Goal: Complete application form: Complete application form

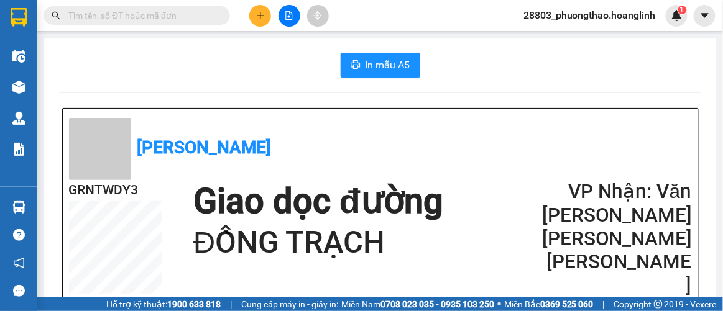
click at [262, 18] on icon "plus" at bounding box center [260, 15] width 9 height 9
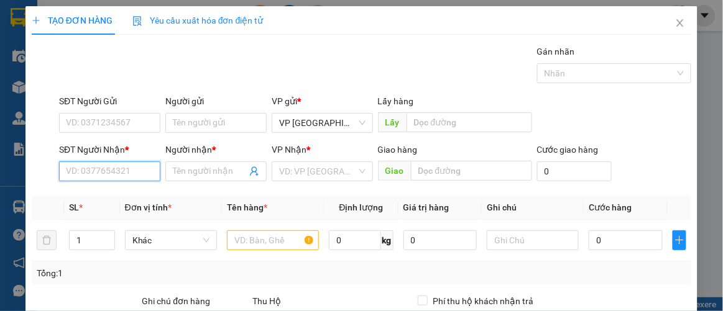
drag, startPoint x: 127, startPoint y: 170, endPoint x: 471, endPoint y: 4, distance: 382.2
click at [127, 169] on input "SĐT Người Nhận *" at bounding box center [109, 172] width 101 height 20
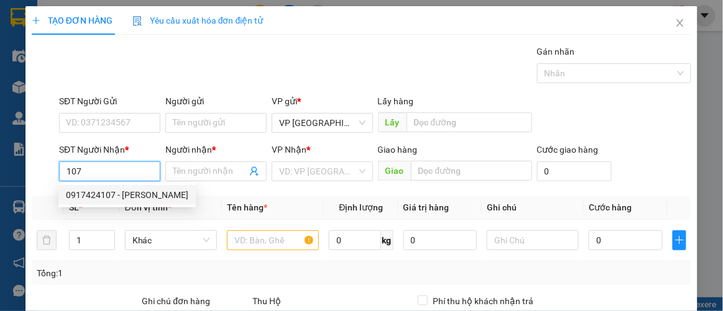
click at [114, 199] on div "0917424107 - [PERSON_NAME]" at bounding box center [127, 195] width 122 height 14
type input "0917424107"
type input "LAN CHI"
type input "50.000"
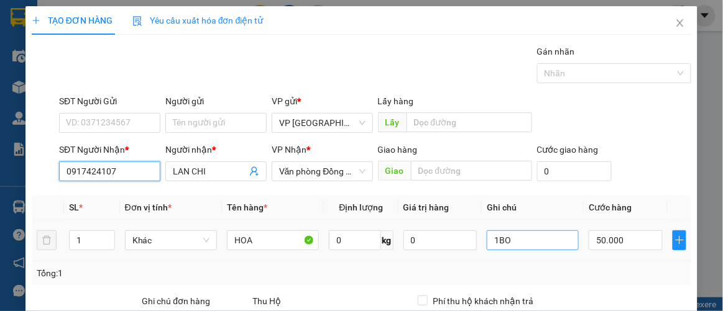
type input "0917424107"
click at [520, 241] on input "1BO" at bounding box center [533, 241] width 92 height 20
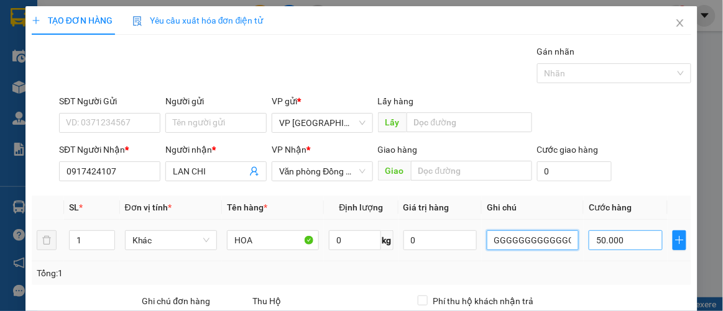
scroll to position [0, 58]
type input "1THUNGGGGGGGGGGGGGGGGGGG"
type input "01THUNGGGGGGGGGGGGGGGG.000G.000GG"
click at [641, 243] on input "01THUNGGGGGGGGGGGGGGGG.000G.000GG" at bounding box center [625, 241] width 73 height 20
type input "0"
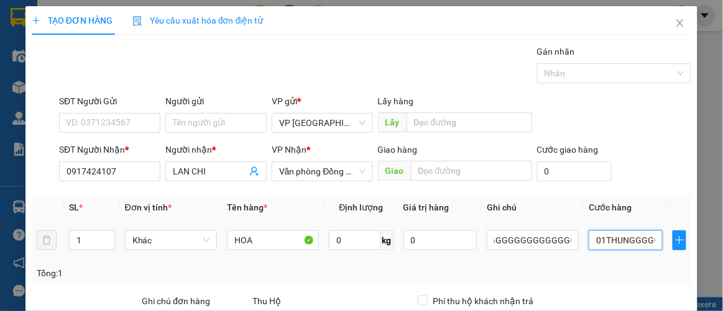
type input "0"
click at [646, 240] on input "UNGGGGGGGGGGGGG.000G.000GG.000GGGGG.000GGGGGGGG.000GGGGGGGGGGGGGGGG.000GGGGGGGG…" at bounding box center [625, 241] width 73 height 20
click at [646, 240] on input "000G.000GG.000GGGGG.000GGGGGGGG.000GGGGGGGGGGGGGGGG.000GGGGGGGGGGGGGGGGGGGGGG.0…" at bounding box center [625, 241] width 73 height 20
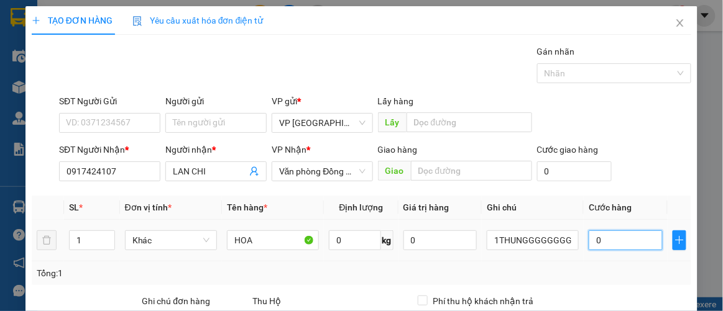
scroll to position [0, 0]
click at [646, 240] on input "0" at bounding box center [625, 241] width 73 height 20
type input "0"
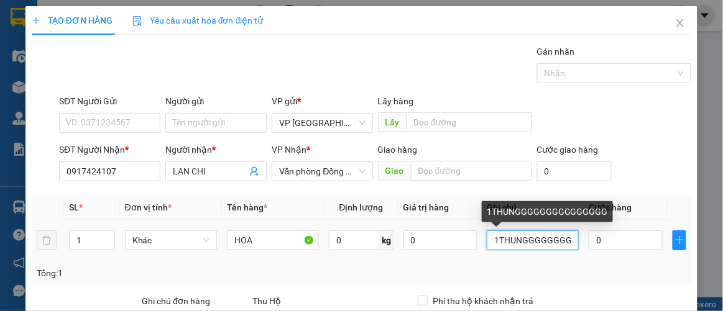
click at [569, 239] on input "1THUNGGGGGGGGGGGGGGGG" at bounding box center [533, 241] width 92 height 20
type input "1THUNGGGGGGGGGGGGG"
type input "0"
type input "1THUNGGGGGGGGGG"
click at [569, 239] on input "text" at bounding box center [533, 241] width 92 height 20
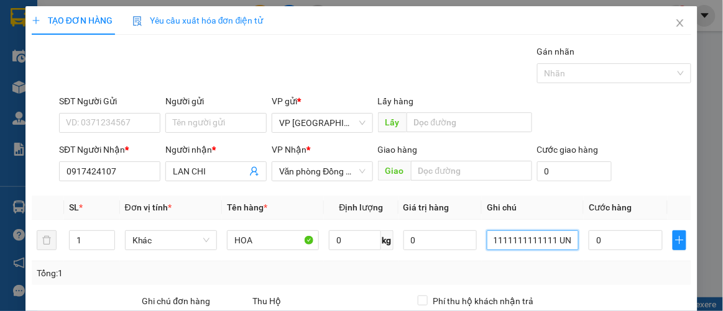
scroll to position [0, 59]
type input "111111111111111111111111 UNG"
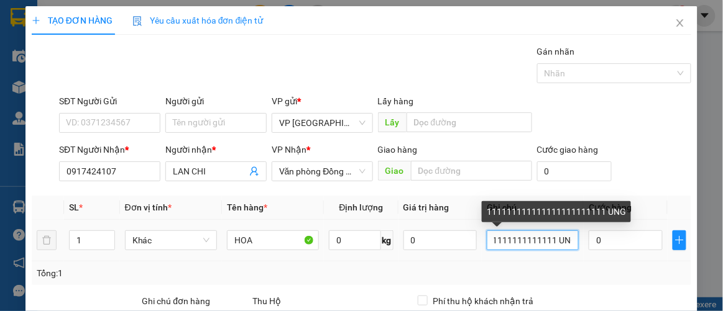
click at [569, 242] on input "111111111111111111111111 UNG" at bounding box center [533, 241] width 92 height 20
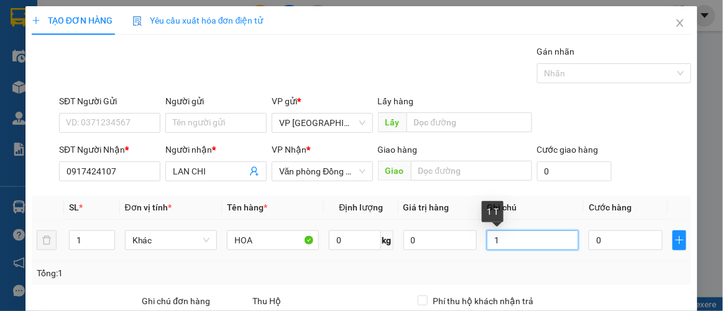
type input "1"
type input "1 THUNG"
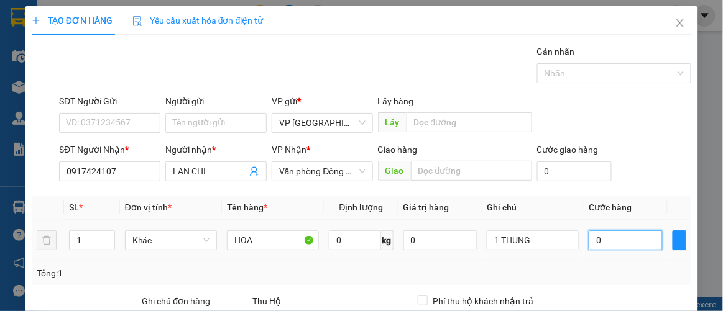
click at [622, 244] on input "0" at bounding box center [625, 241] width 73 height 20
type input "0"
type input "10"
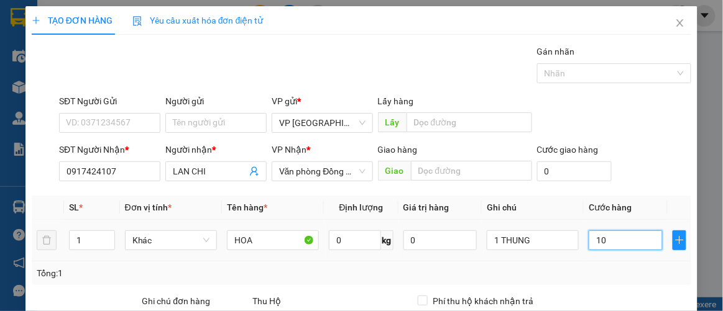
type input "120"
type input "120.000"
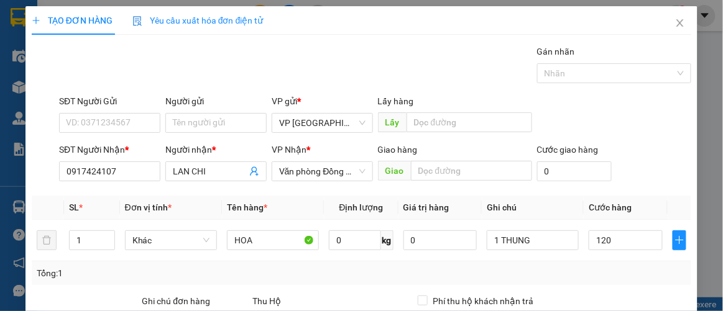
type input "120.000"
click at [550, 268] on div "Tổng: 1" at bounding box center [362, 274] width 650 height 14
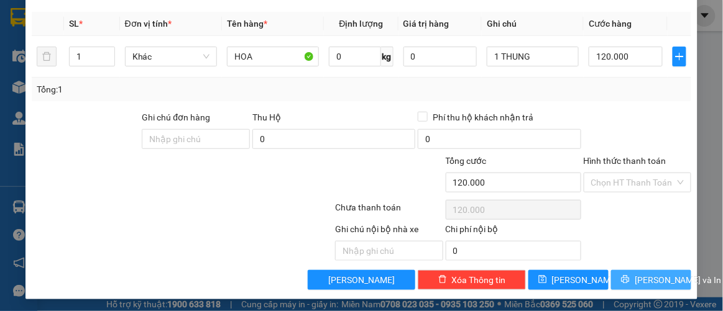
click at [635, 280] on span "[PERSON_NAME] và In" at bounding box center [678, 280] width 87 height 14
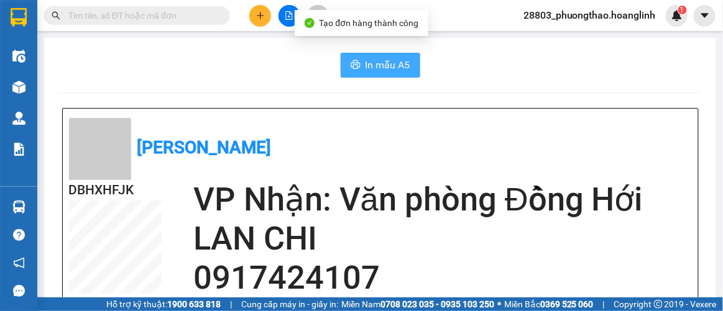
click at [388, 64] on span "In mẫu A5" at bounding box center [387, 65] width 45 height 16
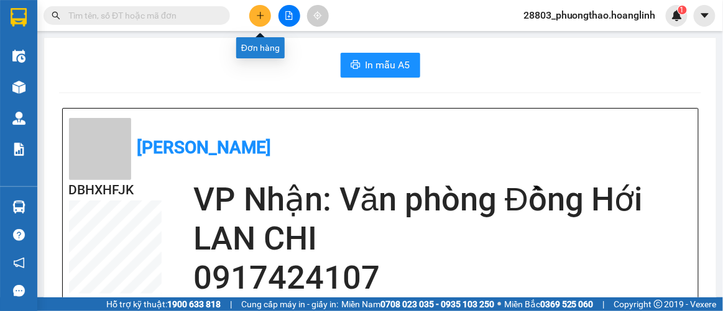
click at [257, 16] on icon "plus" at bounding box center [260, 15] width 9 height 9
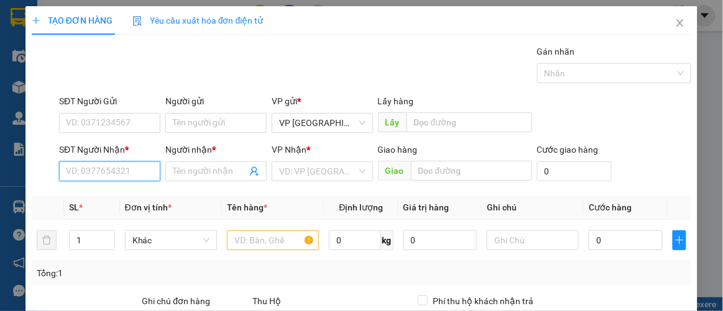
click at [122, 171] on input "SĐT Người Nhận *" at bounding box center [109, 172] width 101 height 20
type input "3"
type input "7"
click at [137, 195] on div "0919717326 - [PERSON_NAME]" at bounding box center [127, 195] width 122 height 14
type input "0919717326"
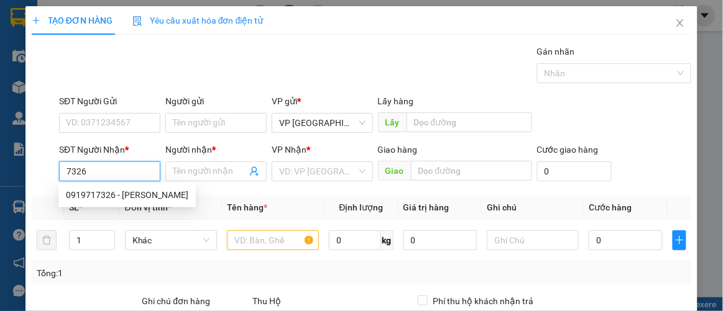
type input "MAI HOA"
type input "TROOC"
type input "250.000"
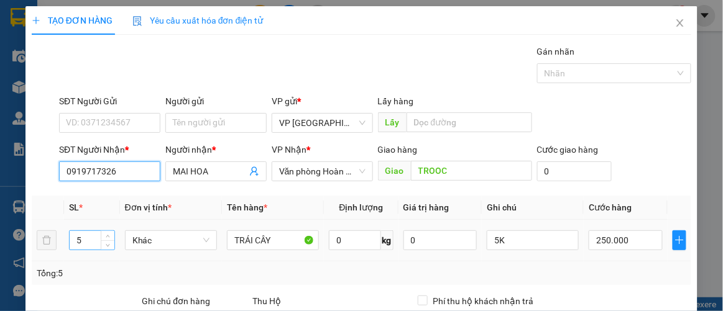
type input "0919717326"
click at [87, 237] on input "5" at bounding box center [92, 240] width 45 height 19
type input "3"
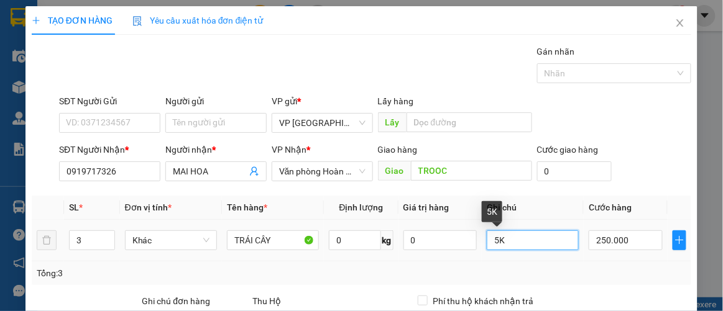
click at [525, 239] on input "5K" at bounding box center [533, 241] width 92 height 20
type input "5"
type input "3K"
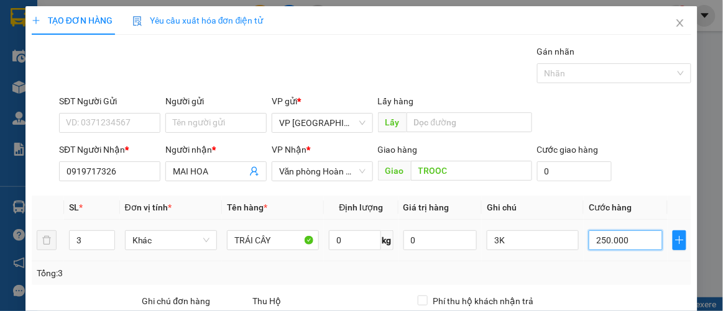
click at [633, 241] on input "250.000" at bounding box center [625, 241] width 73 height 20
type input "0"
type input "10"
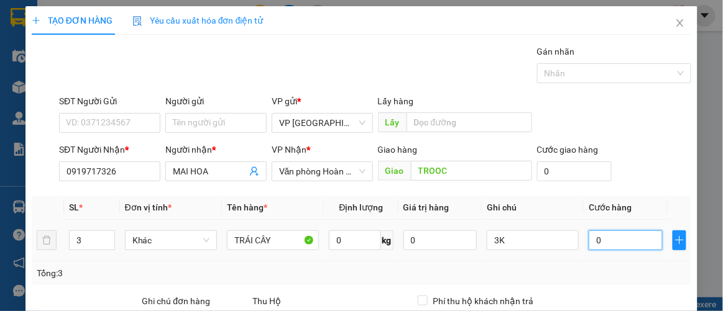
type input "10"
type input "170"
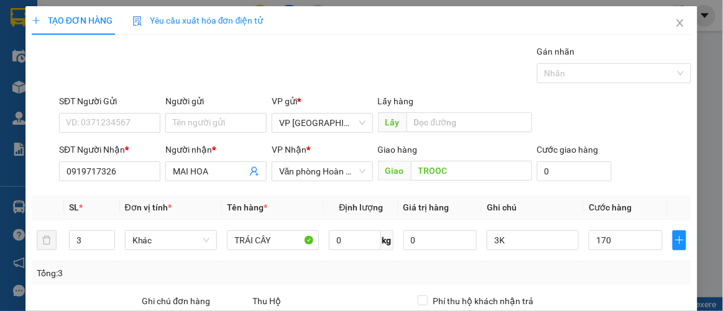
type input "170.000"
click at [622, 271] on div "Tổng: 3" at bounding box center [362, 274] width 650 height 14
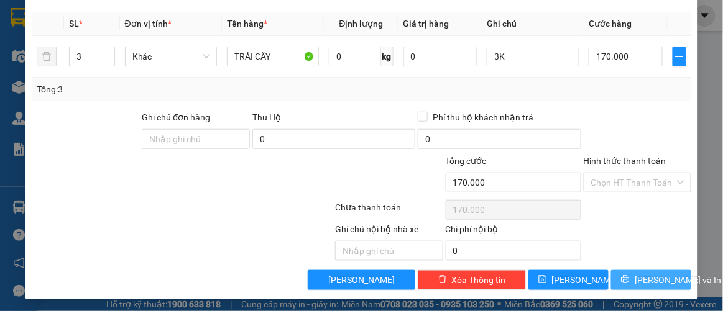
click at [628, 277] on icon "printer" at bounding box center [625, 279] width 9 height 9
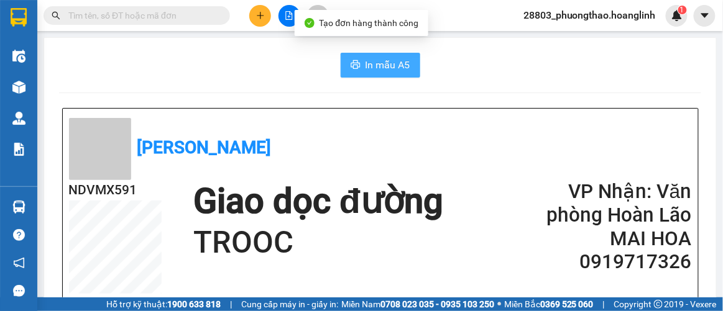
click at [374, 64] on span "In mẫu A5" at bounding box center [387, 65] width 45 height 16
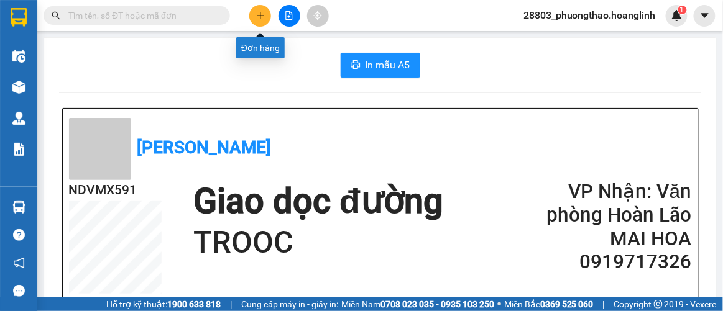
click at [260, 11] on icon "plus" at bounding box center [260, 15] width 9 height 9
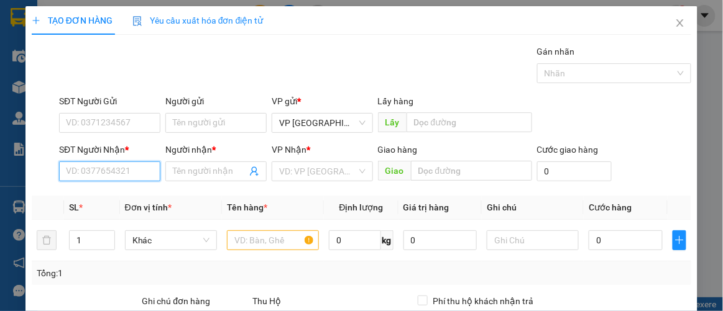
drag, startPoint x: 142, startPoint y: 175, endPoint x: 149, endPoint y: 168, distance: 9.7
click at [143, 172] on input "SĐT Người Nhận *" at bounding box center [109, 172] width 101 height 20
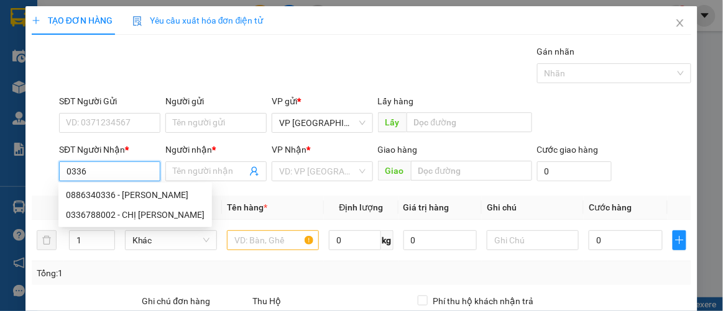
click at [139, 197] on div "0886340336 - [PERSON_NAME]" at bounding box center [135, 195] width 139 height 14
type input "0886340336"
type input "HƯỜNG"
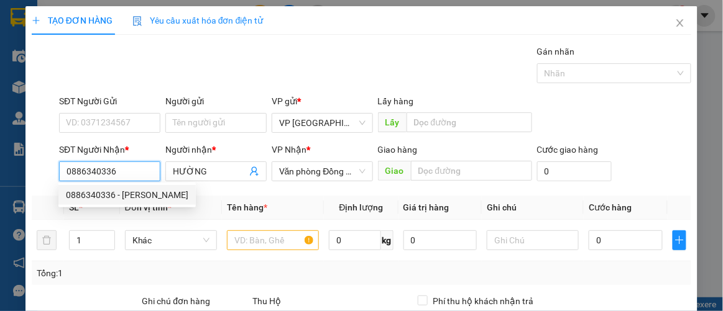
type input "120.000"
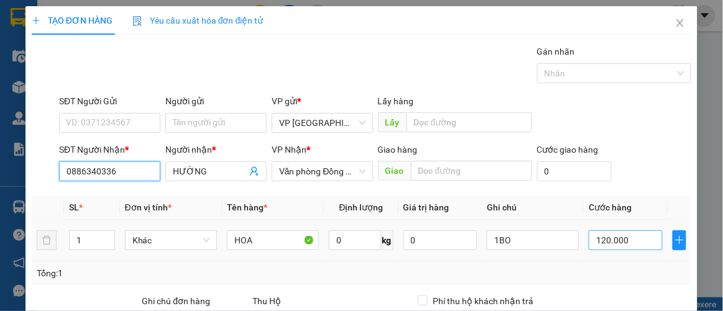
type input "0886340336"
click at [640, 238] on input "120.000" at bounding box center [625, 241] width 73 height 20
type input "0"
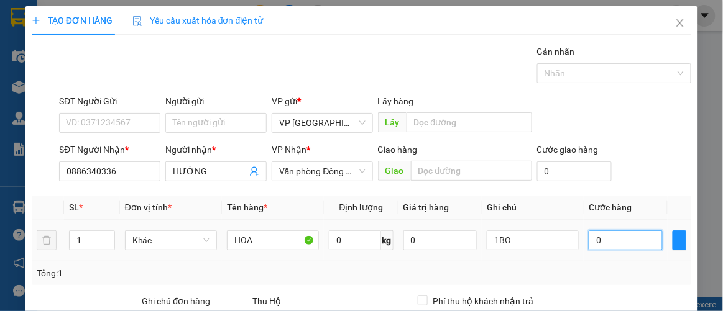
type input "70"
type input "70.000"
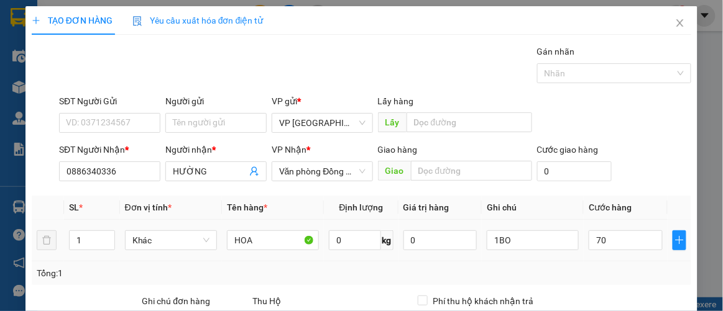
type input "70.000"
click at [628, 255] on td "70.000" at bounding box center [625, 241] width 83 height 42
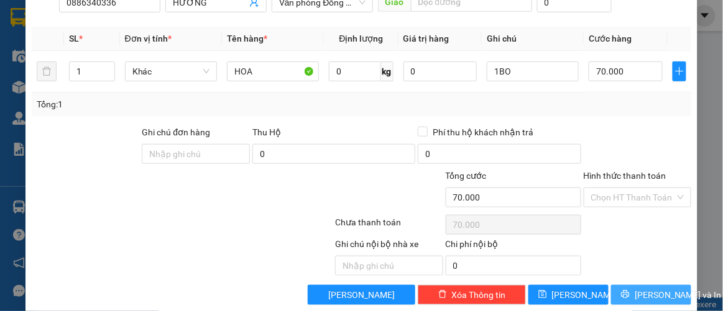
click at [635, 293] on span "[PERSON_NAME] và In" at bounding box center [678, 295] width 87 height 14
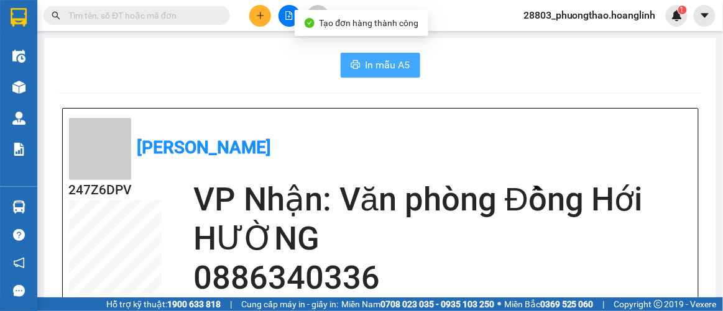
click at [378, 64] on span "In mẫu A5" at bounding box center [387, 65] width 45 height 16
